Goal: Task Accomplishment & Management: Use online tool/utility

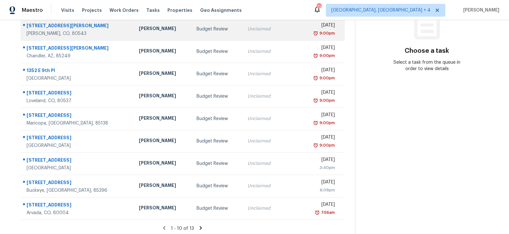
scroll to position [99, 0]
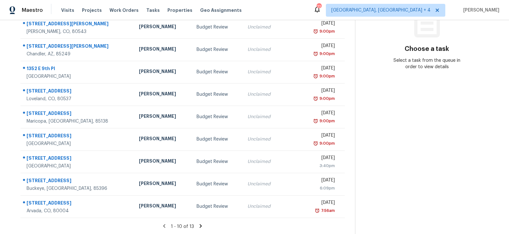
click at [200, 225] on icon at bounding box center [201, 226] width 2 height 4
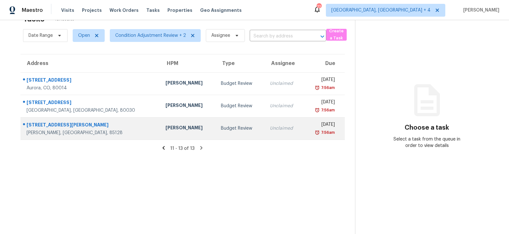
click at [171, 126] on div "[PERSON_NAME]" at bounding box center [187, 129] width 45 height 8
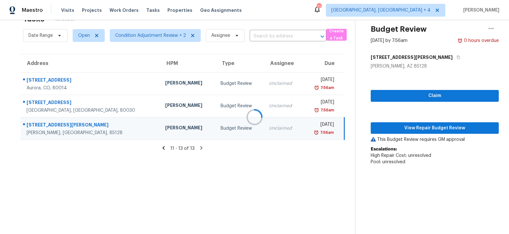
scroll to position [65, 0]
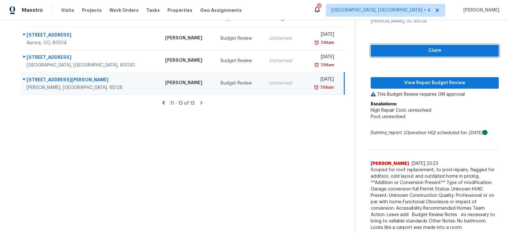
click at [423, 51] on span "Claim" at bounding box center [435, 51] width 118 height 8
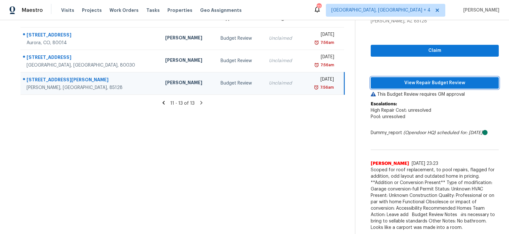
click at [409, 84] on span "View Repair Budget Review" at bounding box center [435, 83] width 118 height 8
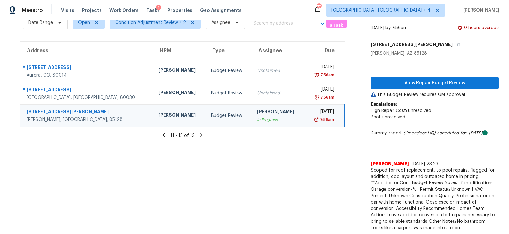
scroll to position [0, 0]
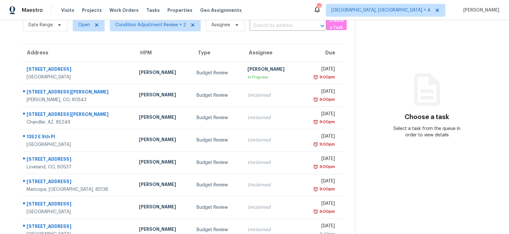
scroll to position [99, 0]
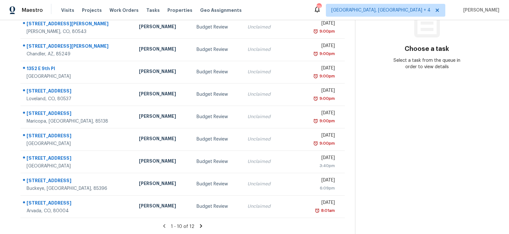
click at [200, 224] on icon at bounding box center [201, 226] width 2 height 4
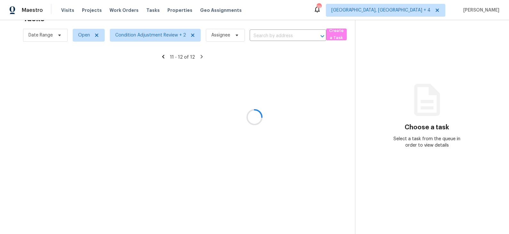
scroll to position [20, 0]
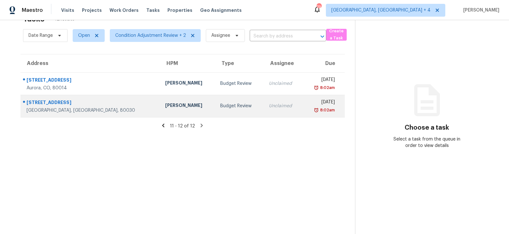
click at [220, 108] on div "Budget Review" at bounding box center [239, 106] width 38 height 6
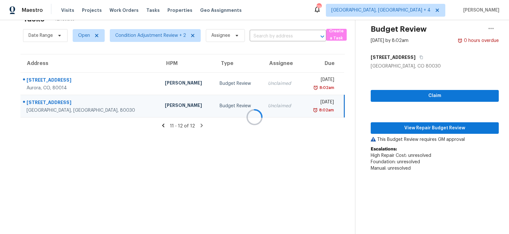
scroll to position [33, 0]
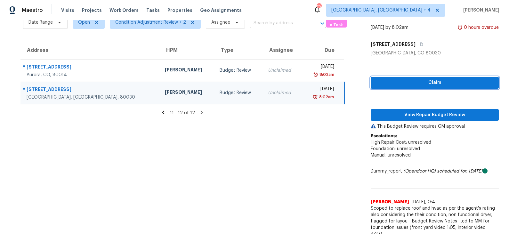
click at [422, 83] on span "Claim" at bounding box center [435, 83] width 118 height 8
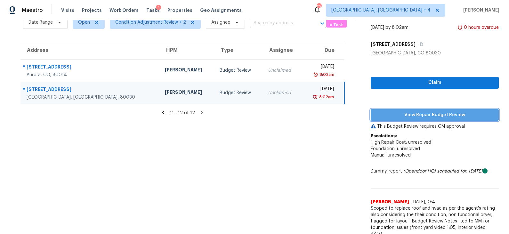
click at [421, 113] on span "View Repair Budget Review" at bounding box center [435, 115] width 118 height 8
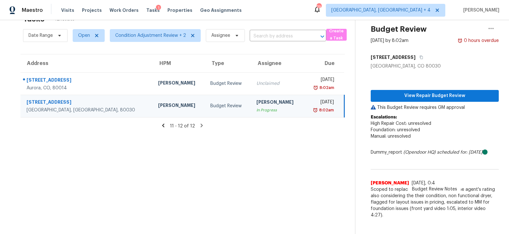
scroll to position [0, 0]
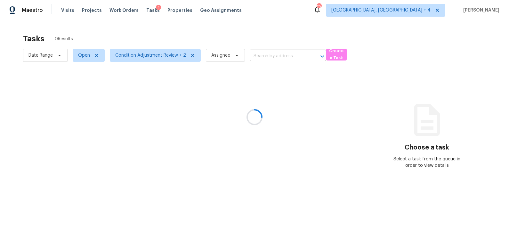
click at [50, 57] on div at bounding box center [254, 117] width 509 height 234
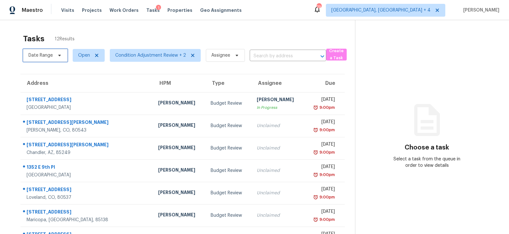
click at [53, 55] on span "Date Range" at bounding box center [45, 55] width 44 height 13
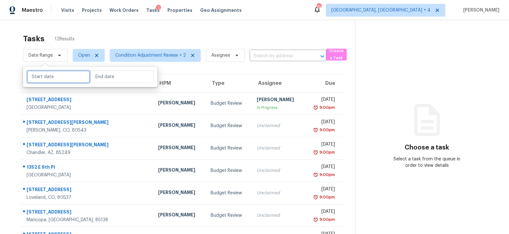
click at [46, 75] on input "text" at bounding box center [58, 76] width 63 height 13
select select "8"
select select "2025"
select select "9"
select select "2025"
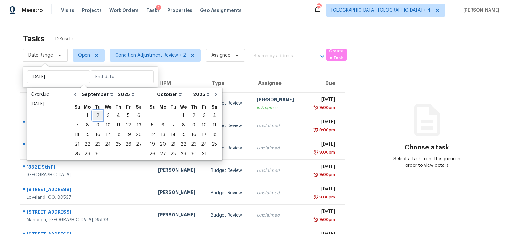
click at [95, 114] on div "2" at bounding box center [98, 115] width 10 height 9
type input "Tue, Sep 02"
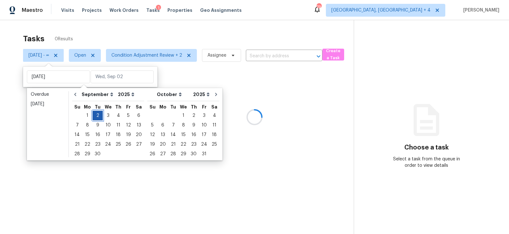
click at [95, 114] on div "2" at bounding box center [98, 115] width 10 height 9
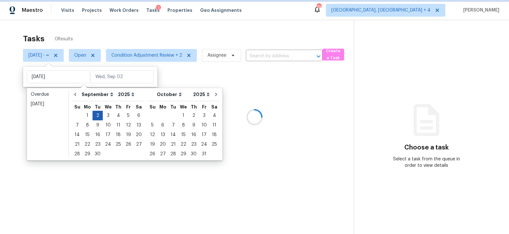
type input "Tue, Sep 02"
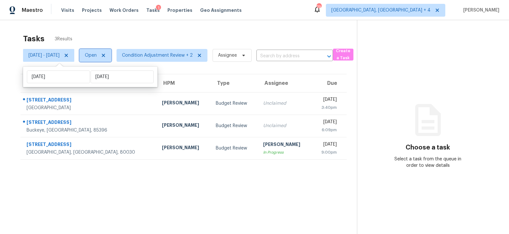
click at [97, 55] on span "Open" at bounding box center [91, 55] width 12 height 6
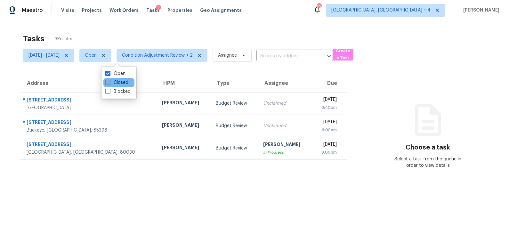
click at [118, 84] on label "Closed" at bounding box center [116, 82] width 23 height 6
click at [109, 84] on input "Closed" at bounding box center [107, 81] width 4 height 4
checkbox input "true"
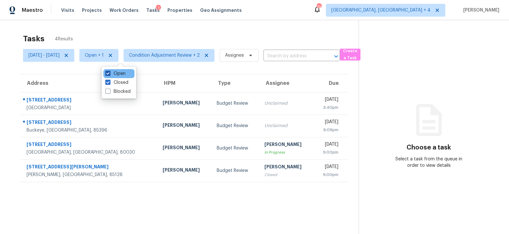
click at [119, 73] on label "Open" at bounding box center [115, 73] width 20 height 6
click at [109, 73] on input "Open" at bounding box center [107, 72] width 4 height 4
checkbox input "false"
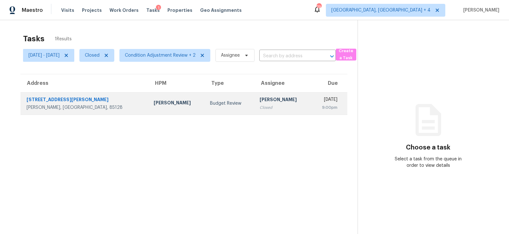
click at [154, 101] on div "Melissa Muralt-Ochoa" at bounding box center [177, 104] width 46 height 8
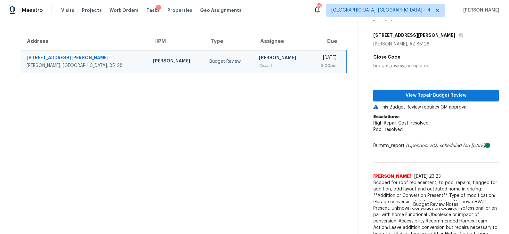
scroll to position [43, 0]
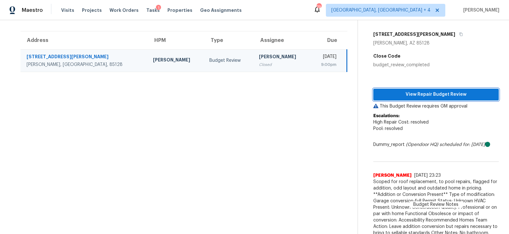
click at [415, 94] on span "View Repair Budget Review" at bounding box center [435, 95] width 115 height 8
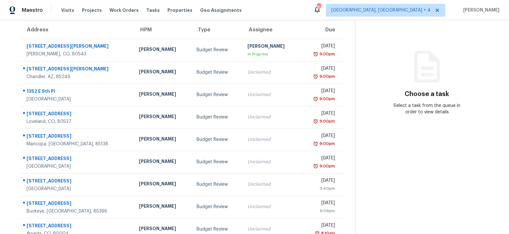
scroll to position [87, 0]
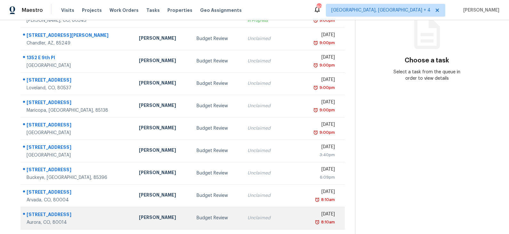
click at [191, 213] on td "Budget Review" at bounding box center [216, 218] width 51 height 22
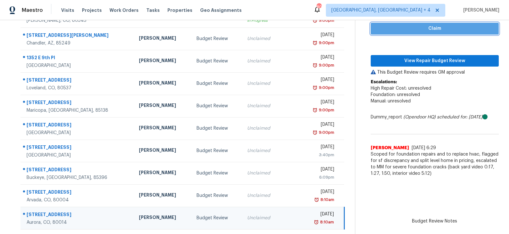
click at [430, 31] on span "Claim" at bounding box center [435, 29] width 118 height 8
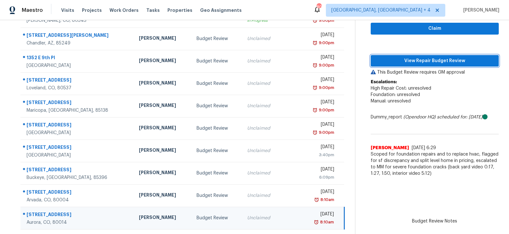
click at [423, 59] on span "View Repair Budget Review" at bounding box center [435, 61] width 118 height 8
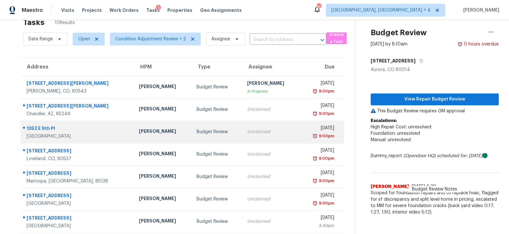
scroll to position [0, 0]
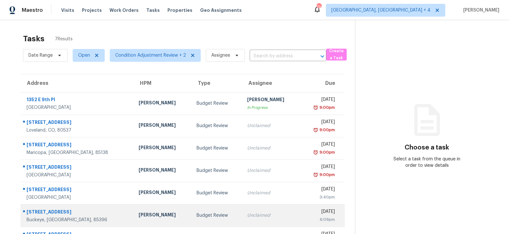
scroll to position [20, 0]
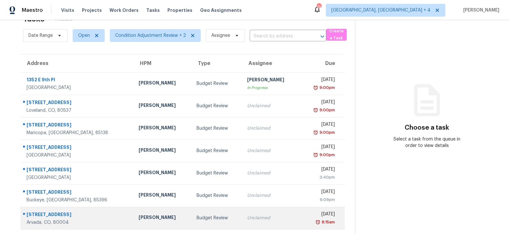
click at [163, 217] on div "Andrew McCuskey" at bounding box center [162, 218] width 47 height 8
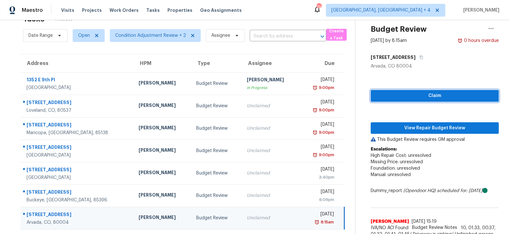
click at [433, 99] on span "Claim" at bounding box center [435, 96] width 118 height 8
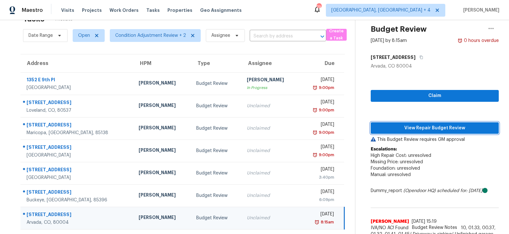
click at [425, 126] on span "View Repair Budget Review" at bounding box center [435, 128] width 118 height 8
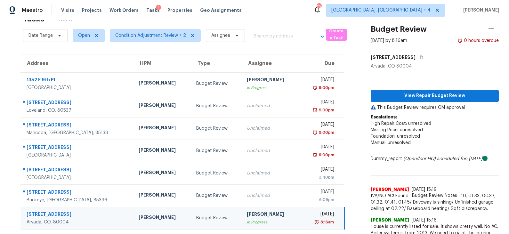
click at [209, 216] on div "Budget Review" at bounding box center [216, 218] width 40 height 6
click at [419, 93] on span "View Repair Budget Review" at bounding box center [435, 96] width 118 height 8
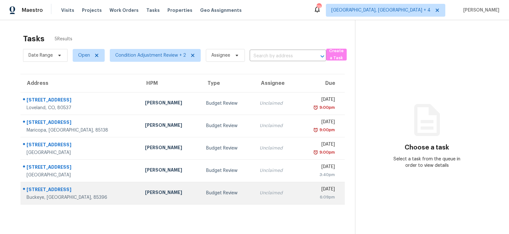
click at [174, 193] on td "[PERSON_NAME]" at bounding box center [170, 193] width 61 height 22
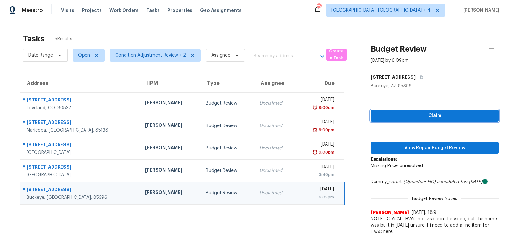
click at [422, 117] on span "Claim" at bounding box center [435, 116] width 118 height 8
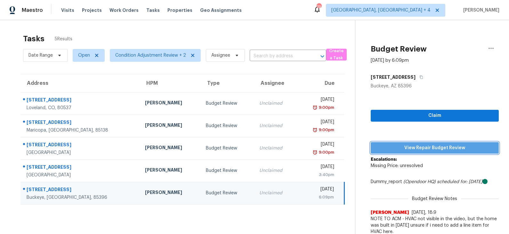
click at [418, 144] on span "View Repair Budget Review" at bounding box center [435, 148] width 118 height 8
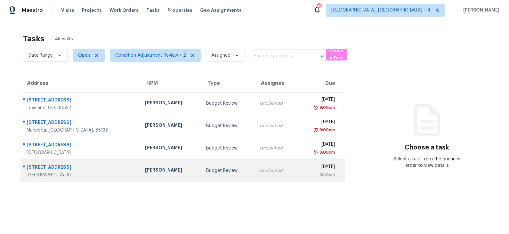
click at [201, 165] on td "Budget Review" at bounding box center [227, 170] width 53 height 22
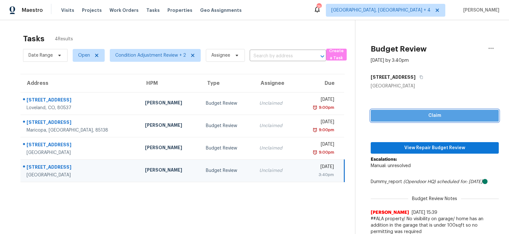
click at [411, 115] on span "Claim" at bounding box center [435, 116] width 118 height 8
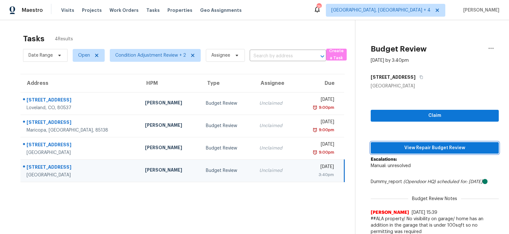
click at [411, 146] on span "View Repair Budget Review" at bounding box center [435, 148] width 118 height 8
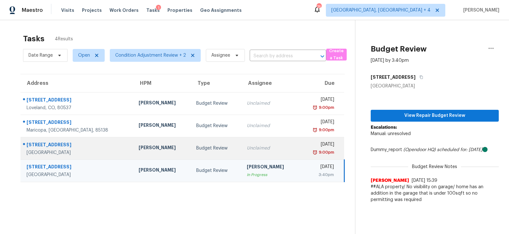
click at [196, 150] on div "Budget Review" at bounding box center [216, 148] width 40 height 6
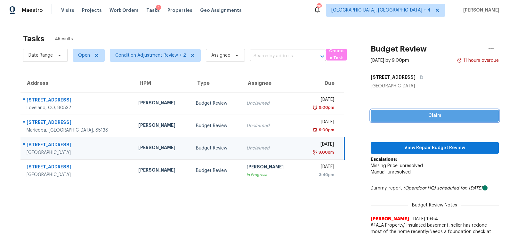
click at [412, 115] on span "Claim" at bounding box center [435, 116] width 118 height 8
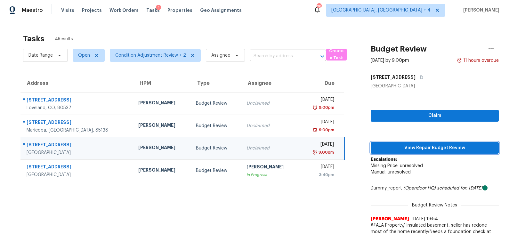
click at [417, 148] on span "View Repair Budget Review" at bounding box center [435, 148] width 118 height 8
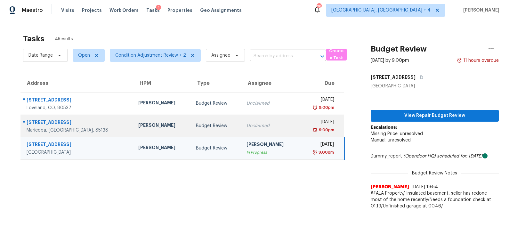
click at [196, 123] on div "Budget Review" at bounding box center [216, 126] width 40 height 6
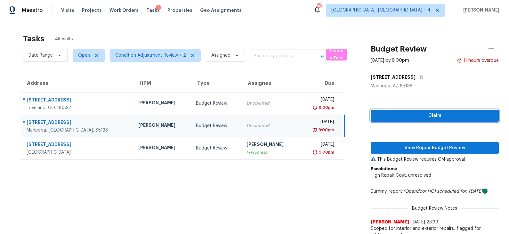
click at [425, 115] on span "Claim" at bounding box center [435, 116] width 118 height 8
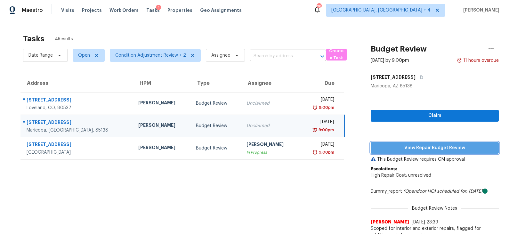
click at [422, 147] on span "View Repair Budget Review" at bounding box center [435, 148] width 118 height 8
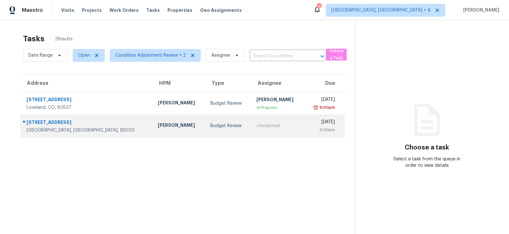
click at [205, 129] on td "Budget Review" at bounding box center [228, 126] width 46 height 22
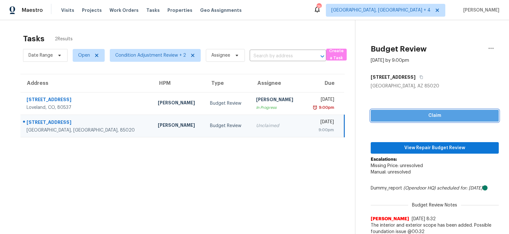
click at [429, 118] on span "Claim" at bounding box center [435, 116] width 118 height 8
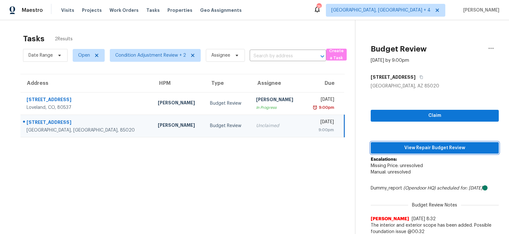
click at [417, 148] on span "View Repair Budget Review" at bounding box center [435, 148] width 118 height 8
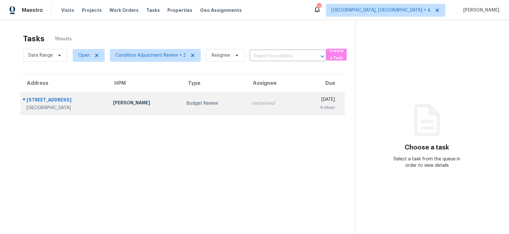
click at [187, 101] on div "Budget Review" at bounding box center [214, 103] width 55 height 6
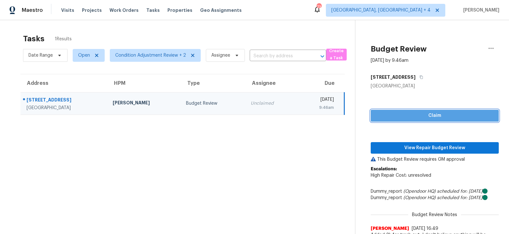
click at [404, 117] on span "Claim" at bounding box center [435, 116] width 118 height 8
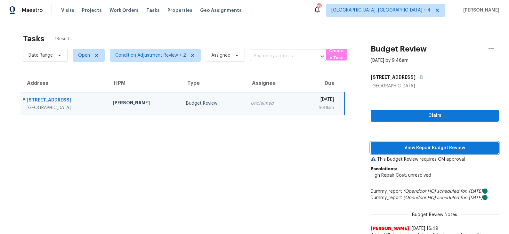
click at [403, 145] on span "View Repair Budget Review" at bounding box center [435, 148] width 118 height 8
